Goal: Transaction & Acquisition: Purchase product/service

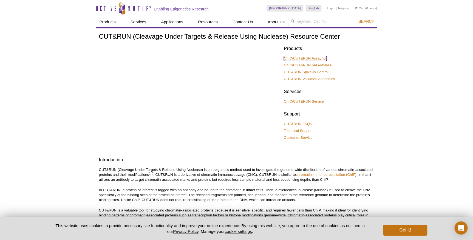
click at [319, 58] on link "ChIC/CUT&RUN Assay Kit" at bounding box center [305, 58] width 43 height 5
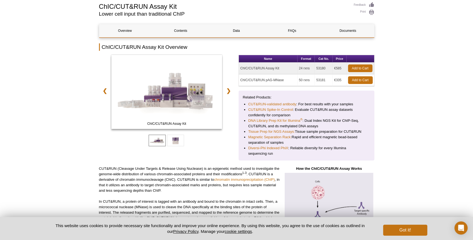
scroll to position [55, 0]
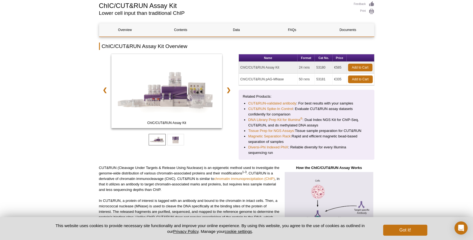
drag, startPoint x: 280, startPoint y: 67, endPoint x: 241, endPoint y: 65, distance: 39.8
click at [241, 65] on td "ChIC/CUT&RUN Assay Kit" at bounding box center [268, 68] width 59 height 12
copy td "ChIC/CUT&RUN Assay Kit"
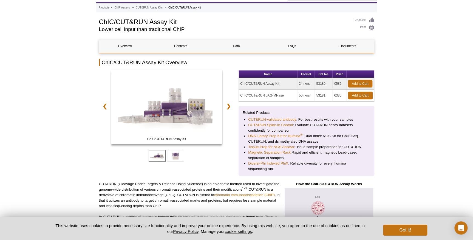
scroll to position [30, 0]
